Goal: Find specific page/section: Find specific page/section

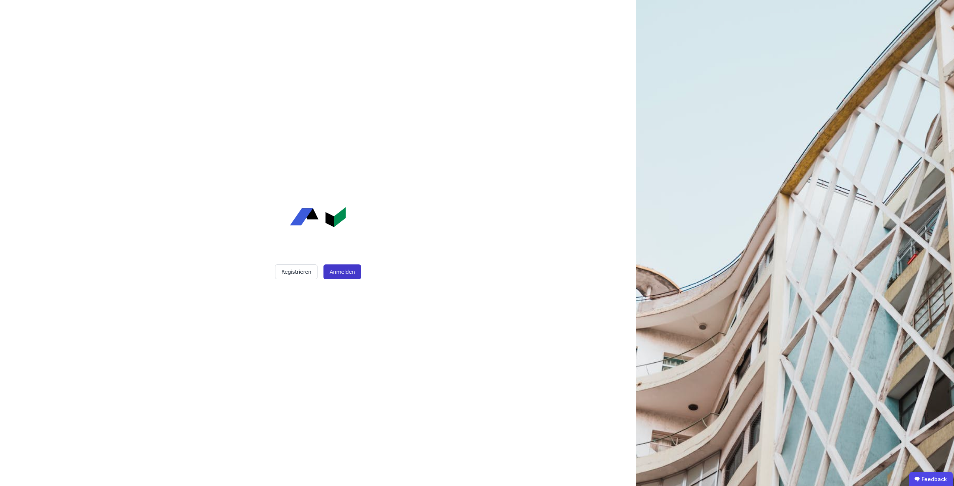
click at [347, 272] on button "Anmelden" at bounding box center [341, 272] width 37 height 15
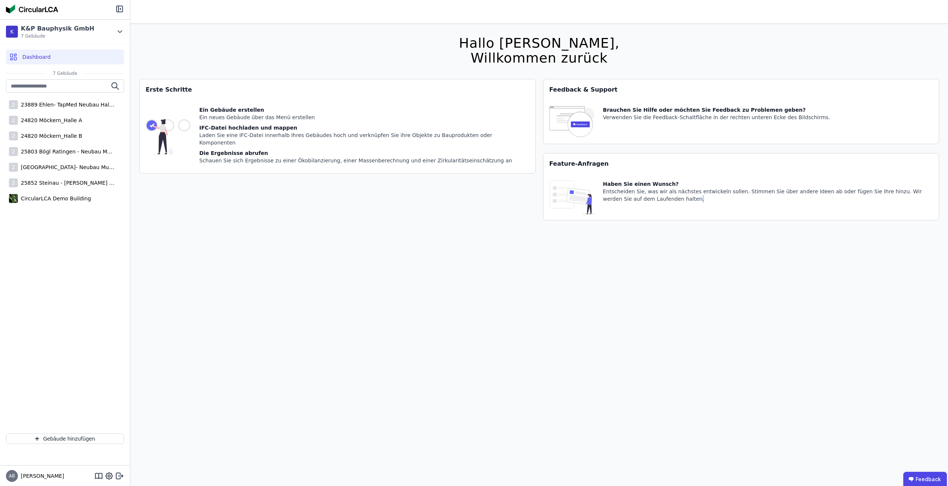
click at [645, 343] on div "Hallo [PERSON_NAME], Willkommen zurück Sie verwenden derzeit eine Beta-Version.…" at bounding box center [539, 267] width 800 height 486
click at [59, 146] on div "2 25803 Bögl Ratingen - Neubau Multi-User Center" at bounding box center [65, 151] width 118 height 15
